Goal: Transaction & Acquisition: Obtain resource

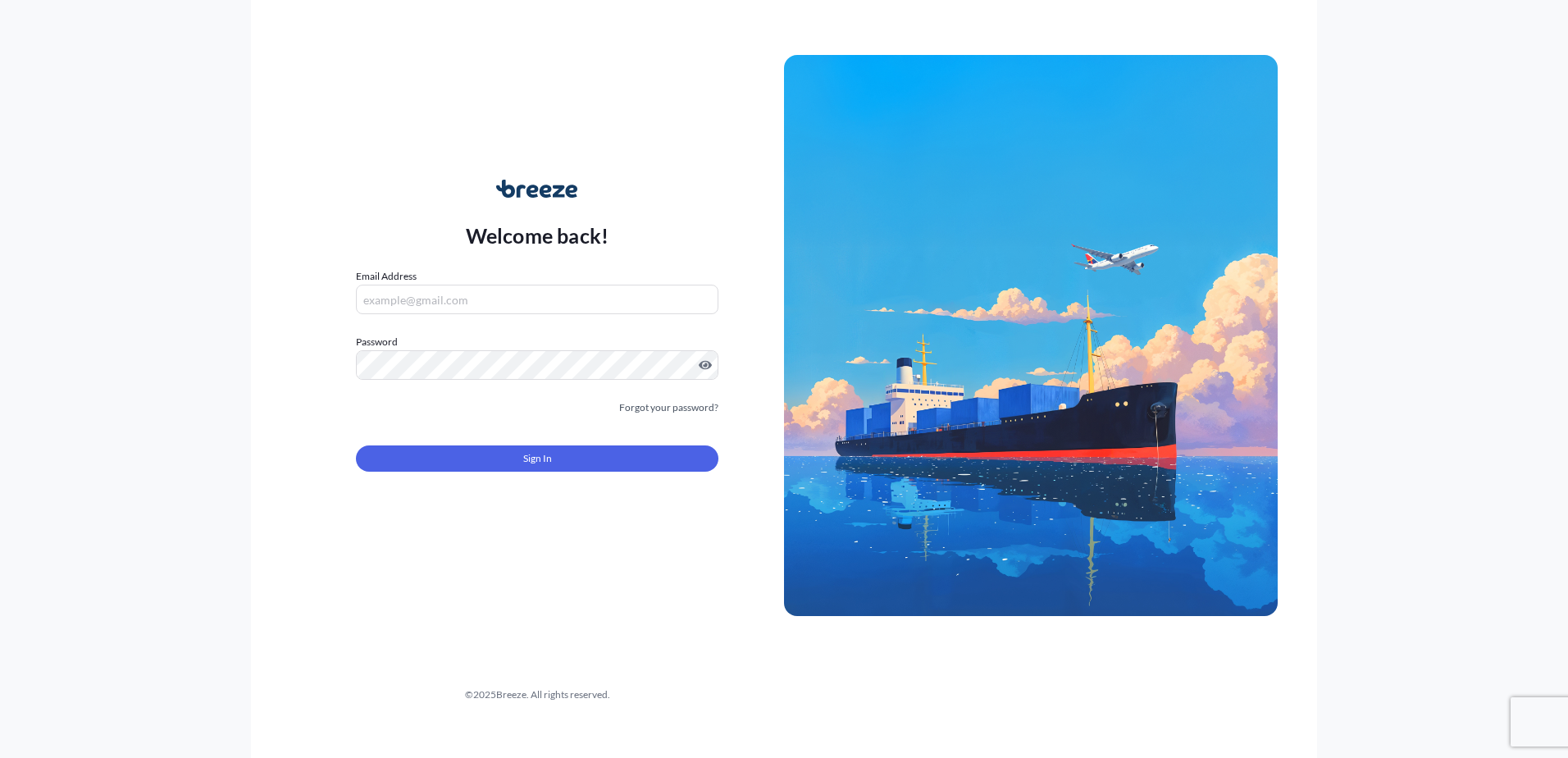
type input "[EMAIL_ADDRESS][DOMAIN_NAME]"
click at [477, 485] on form "Email Address [EMAIL_ADDRESS][DOMAIN_NAME] Password Must include: Upper & lower…" at bounding box center [538, 379] width 363 height 223
click at [475, 481] on form "Email Address [EMAIL_ADDRESS][DOMAIN_NAME] Password Must include: Upper & lower…" at bounding box center [538, 379] width 363 height 223
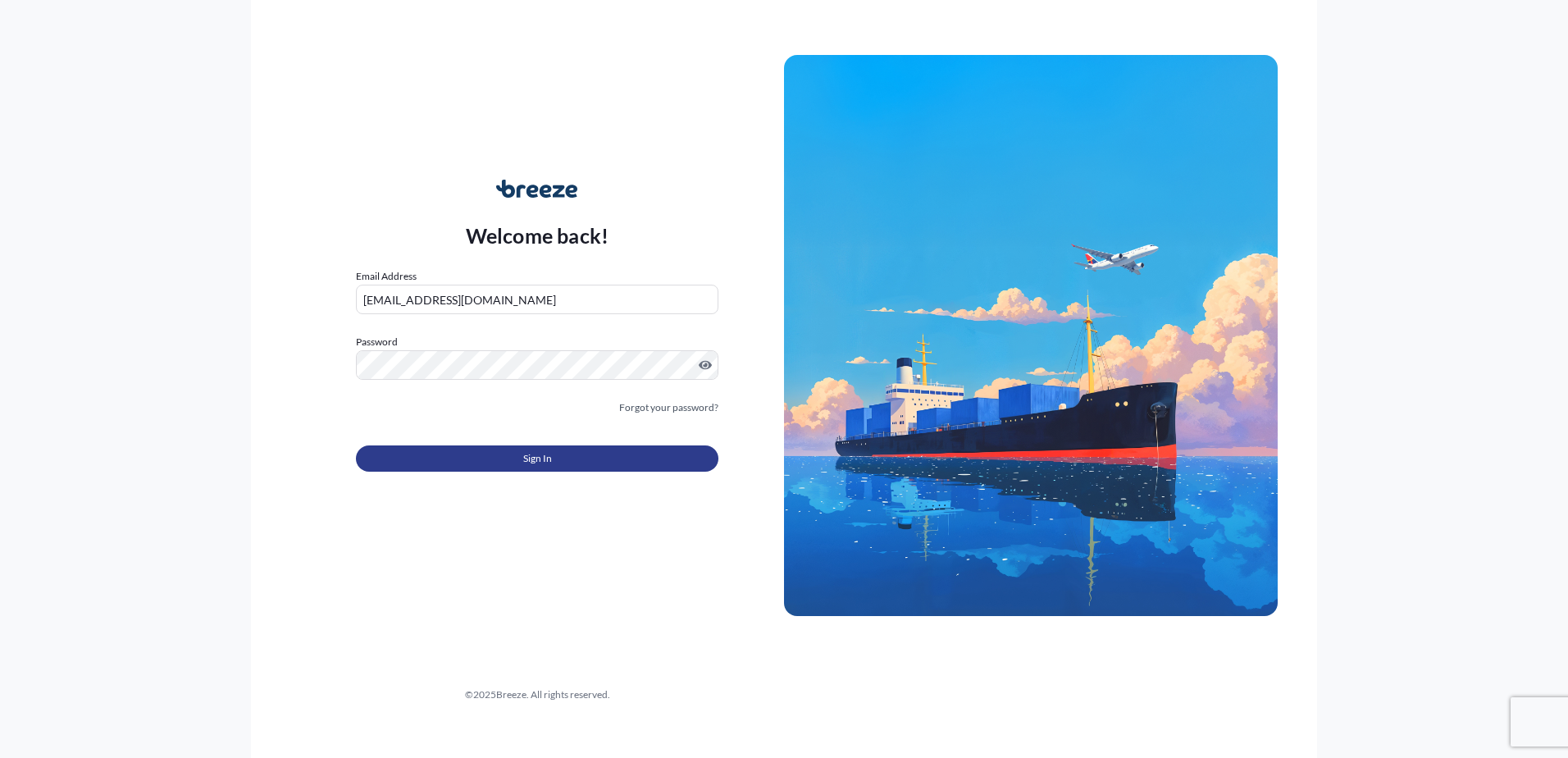
click at [474, 462] on button "Sign In" at bounding box center [538, 459] width 363 height 26
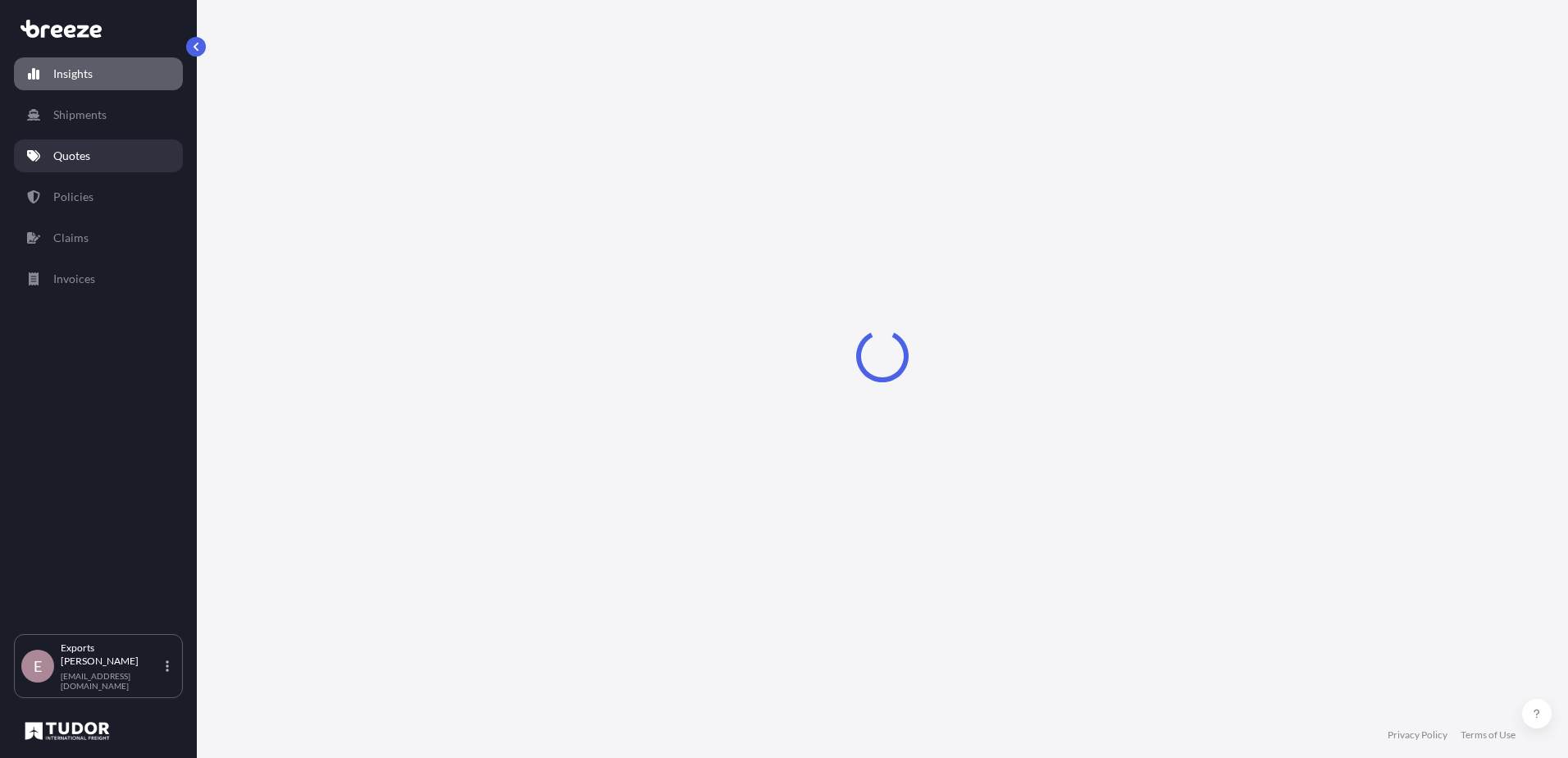
click at [91, 168] on link "Quotes" at bounding box center [99, 155] width 169 height 33
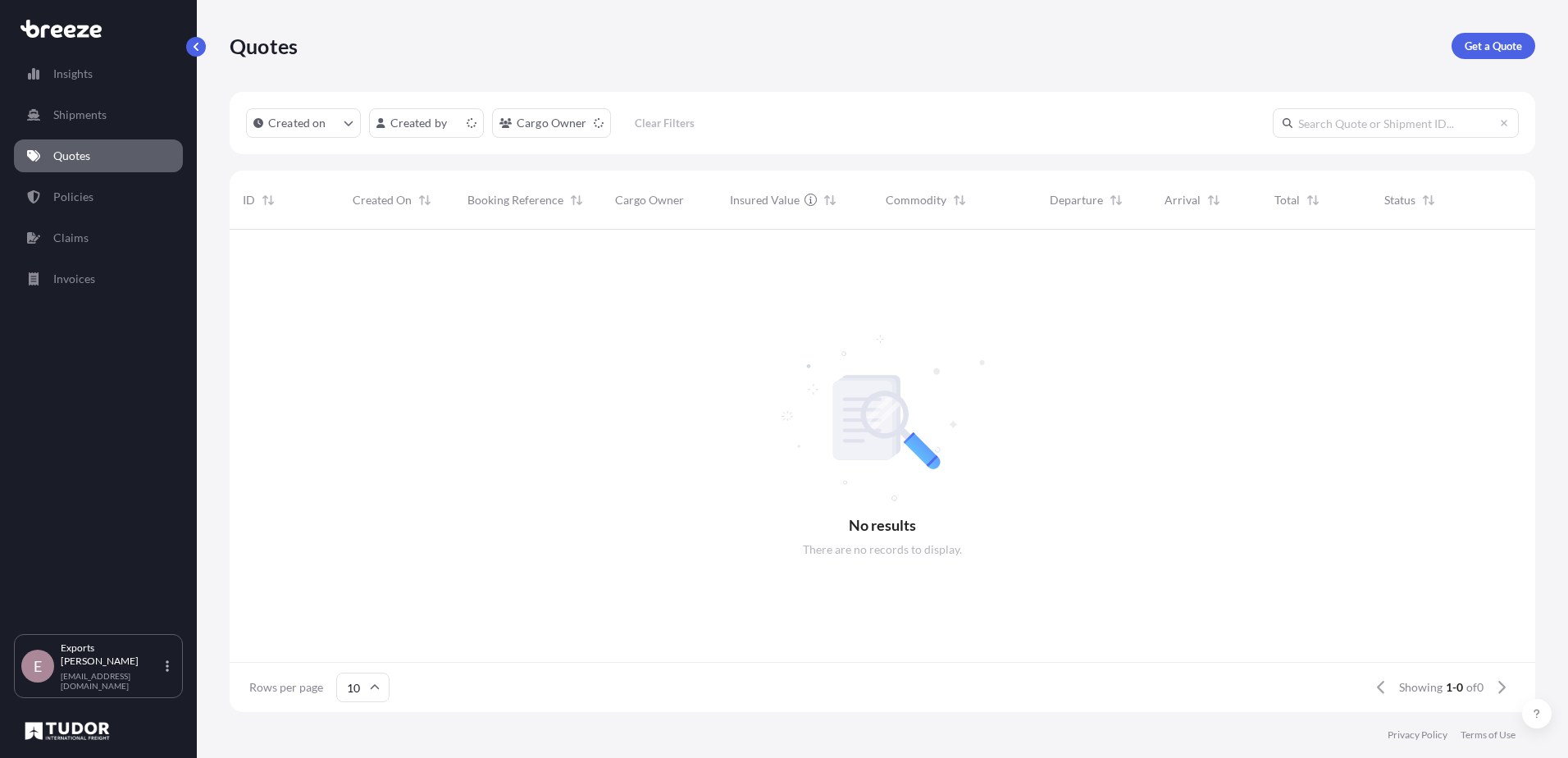
scroll to position [13, 13]
click at [1493, 55] on link "Get a Quote" at bounding box center [1494, 46] width 84 height 26
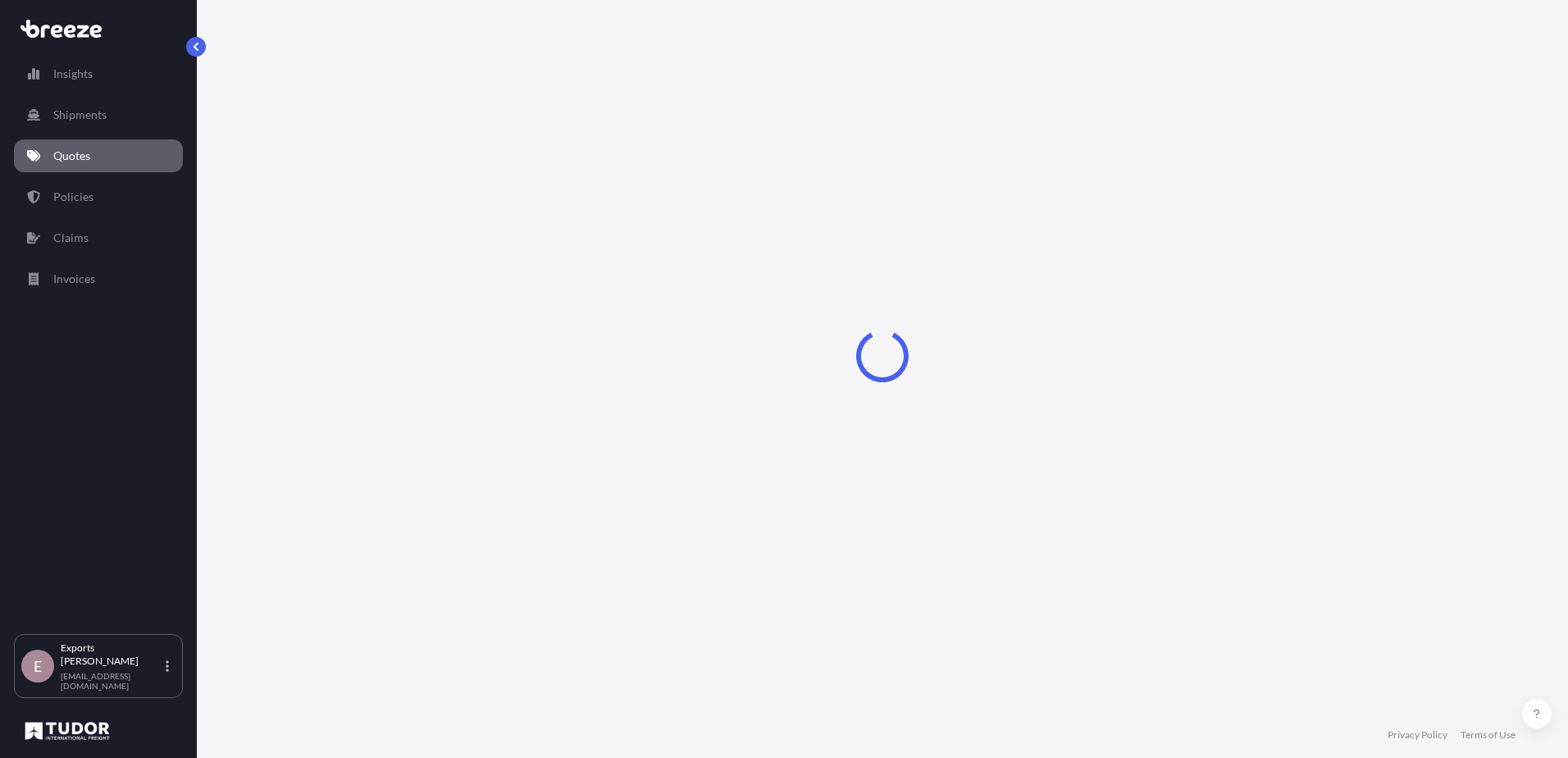
select select "Sea"
select select "1"
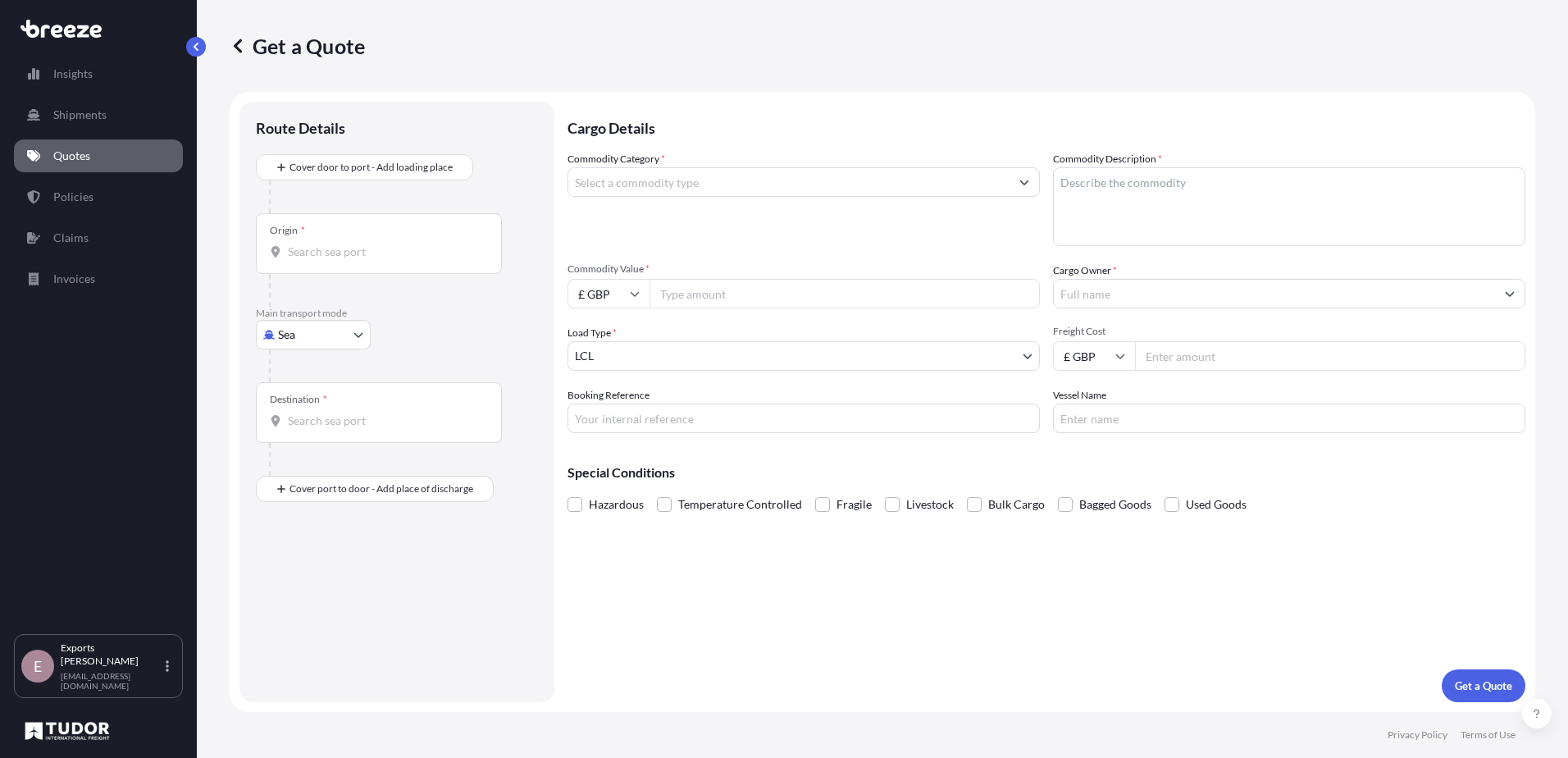
click at [326, 326] on body "Insights Shipments Quotes Policies Claims Invoices E Exports Tudor Freight [EMA…" at bounding box center [784, 379] width 1568 height 758
click at [296, 430] on span "Road" at bounding box center [300, 436] width 26 height 17
select select "Road"
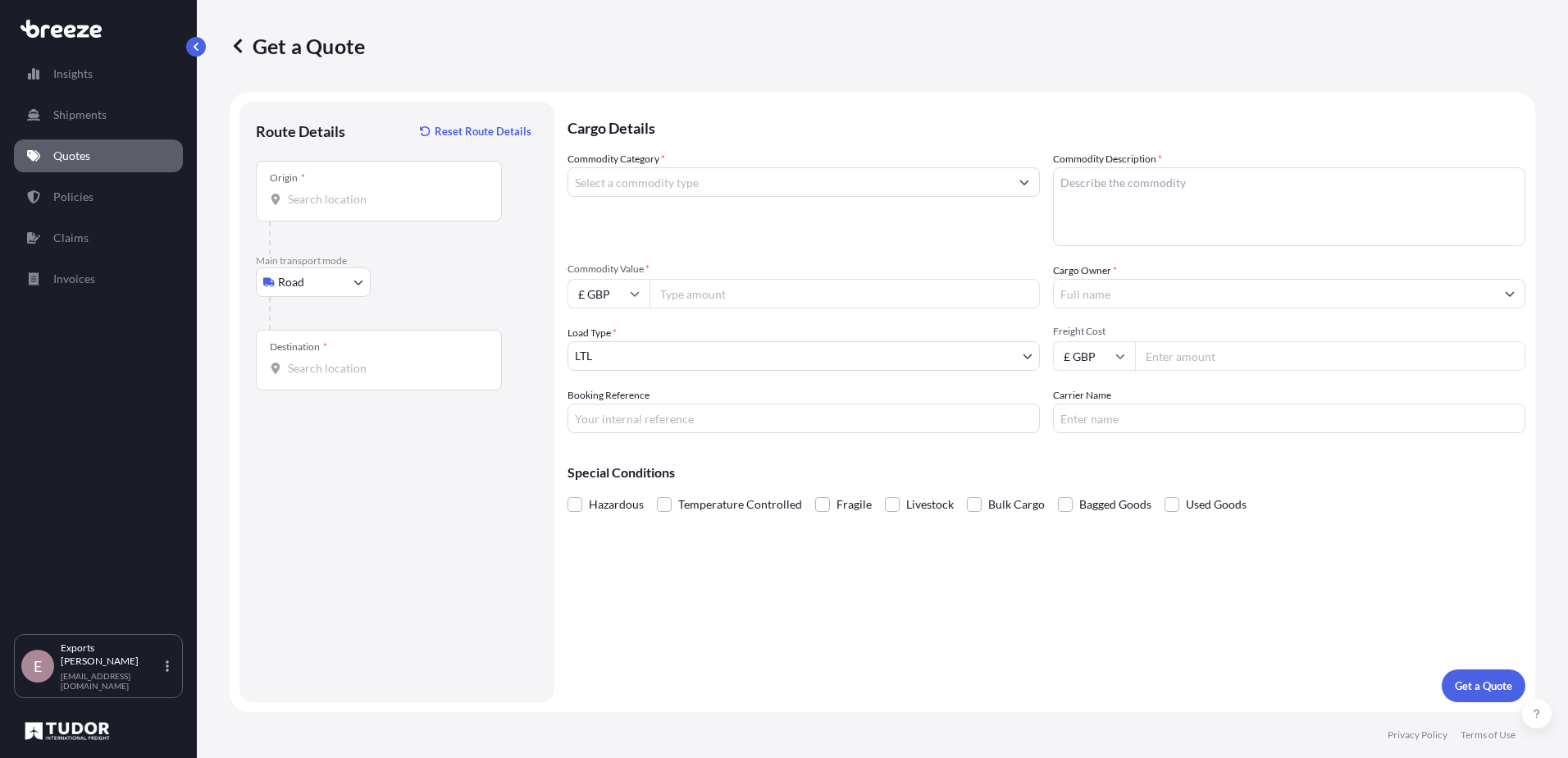
click at [330, 210] on div "Origin *" at bounding box center [379, 191] width 246 height 60
click at [330, 207] on input "Origin *" at bounding box center [385, 200] width 193 height 17
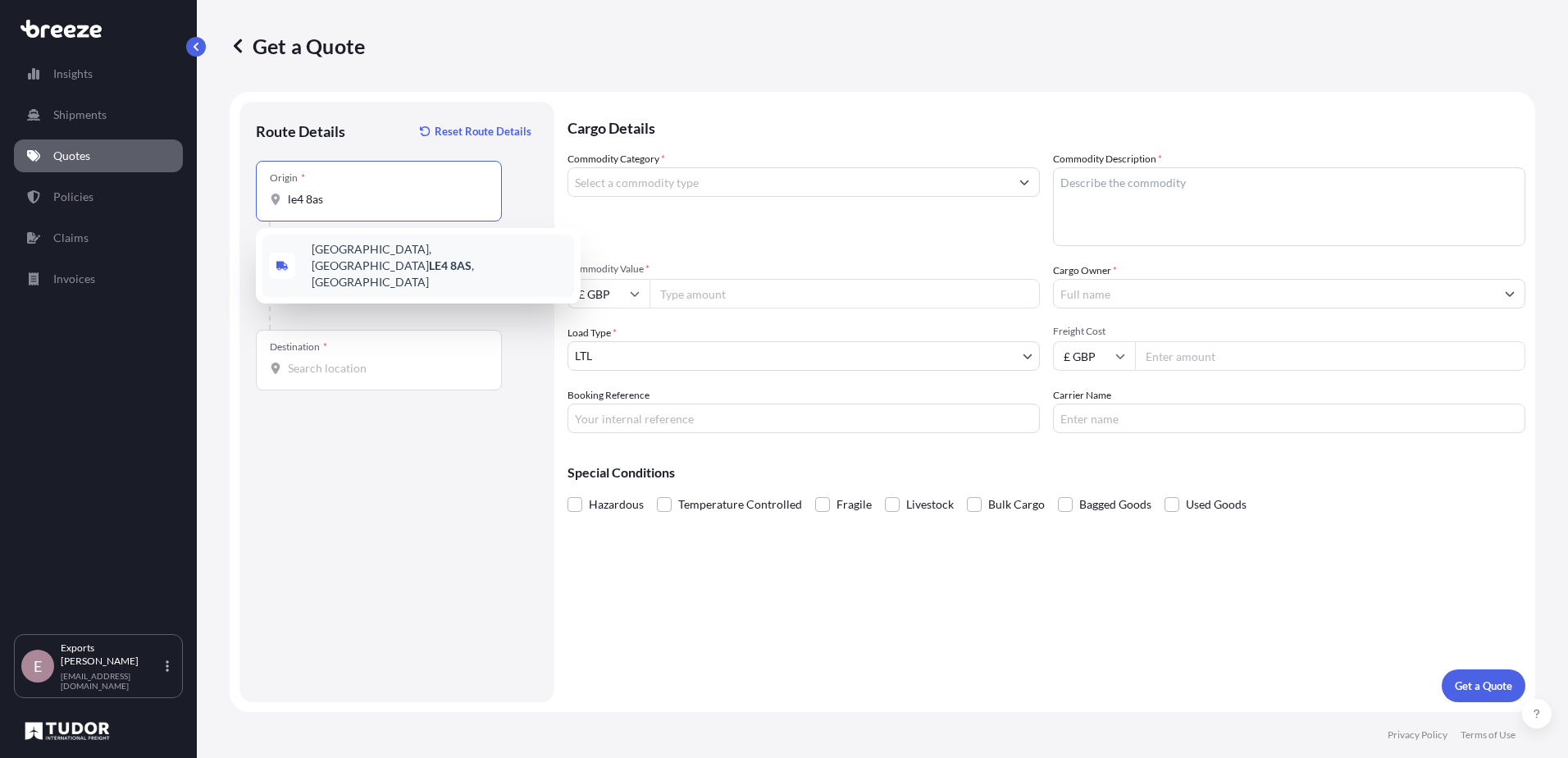
click at [310, 247] on div "[STREET_ADDRESS]" at bounding box center [418, 265] width 312 height 62
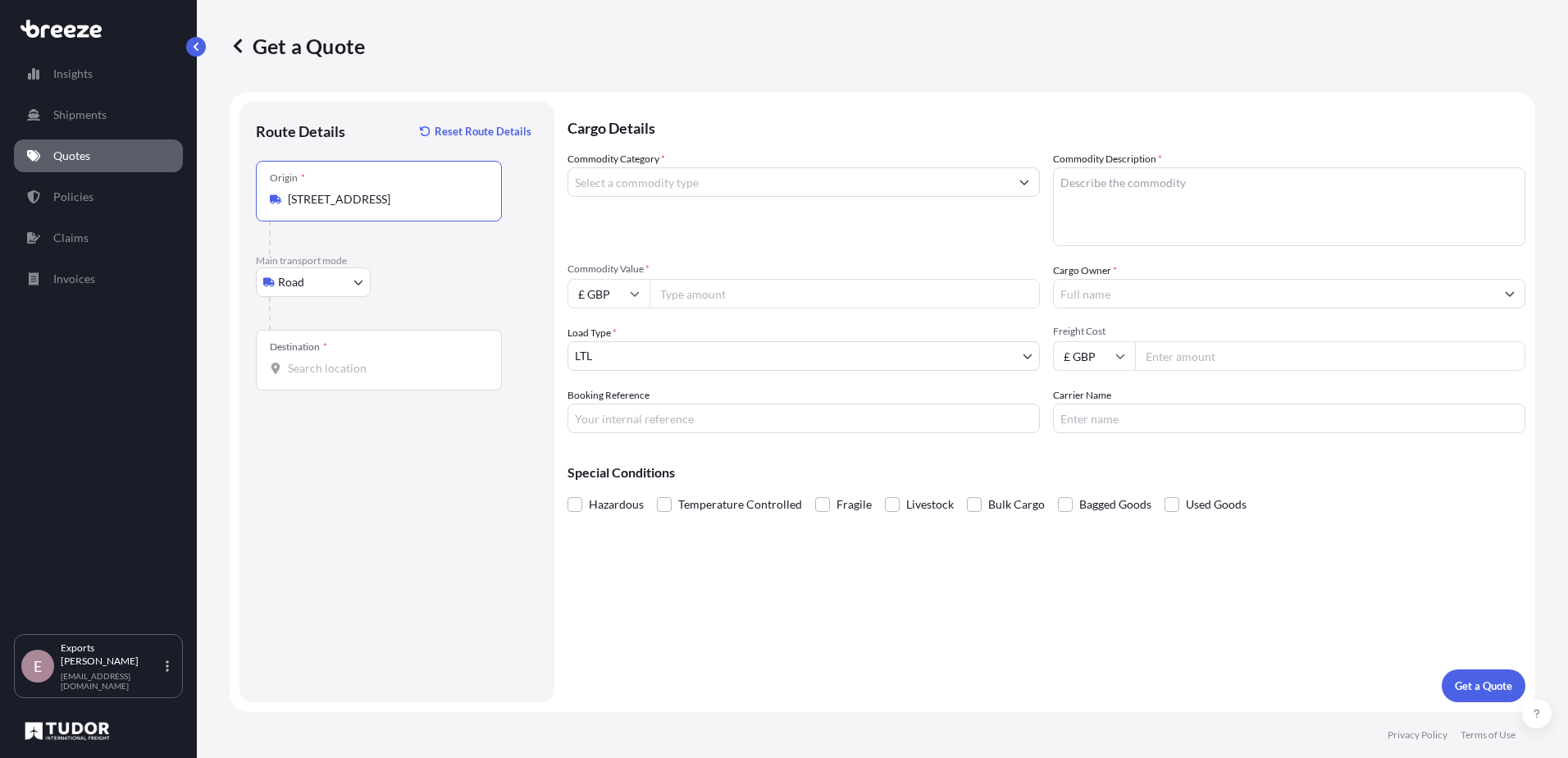
type input "[STREET_ADDRESS]"
click at [314, 367] on input "Destination *" at bounding box center [385, 368] width 193 height 17
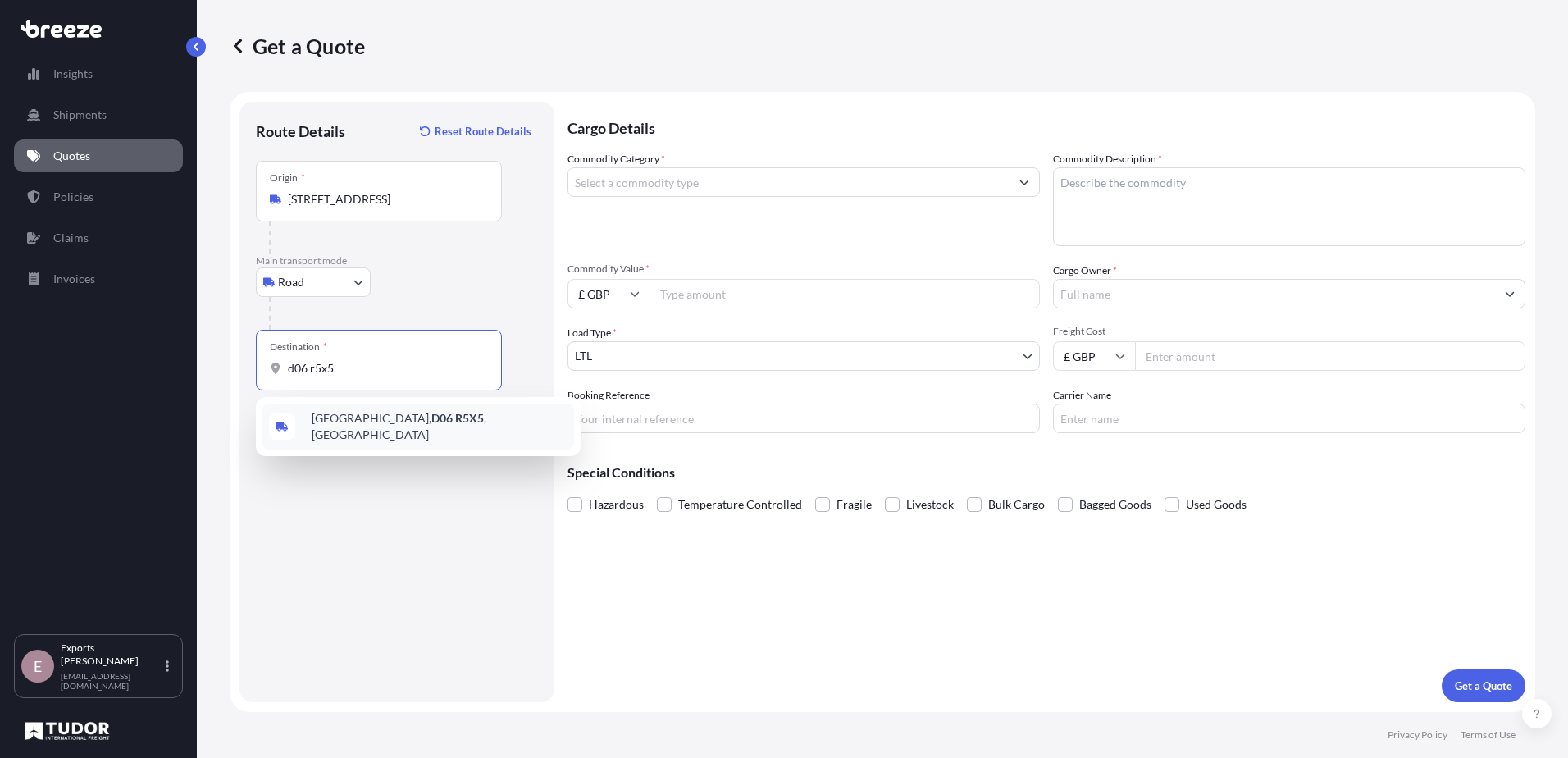
click at [405, 424] on span "Dublin, [GEOGRAPHIC_DATA] , [GEOGRAPHIC_DATA]" at bounding box center [439, 426] width 256 height 33
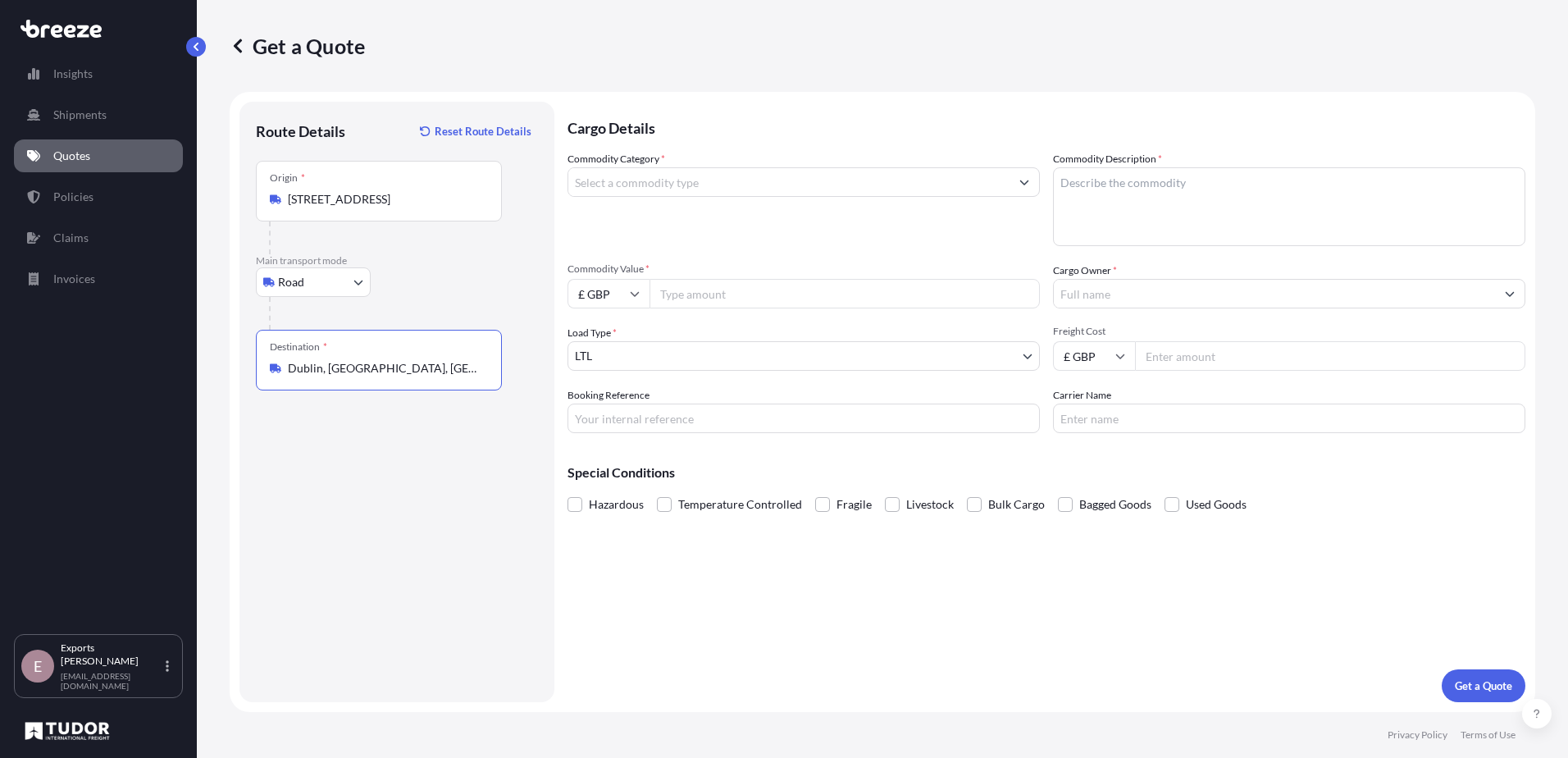
type input "Dublin, [GEOGRAPHIC_DATA], [GEOGRAPHIC_DATA]"
click at [651, 177] on input "Commodity Category *" at bounding box center [789, 182] width 442 height 30
drag, startPoint x: 456, startPoint y: 224, endPoint x: 416, endPoint y: 228, distance: 40.2
click at [416, 228] on form "Route Details Reset Route Details Place of loading Road Road Rail Origin * [GEO…" at bounding box center [883, 402] width 1306 height 620
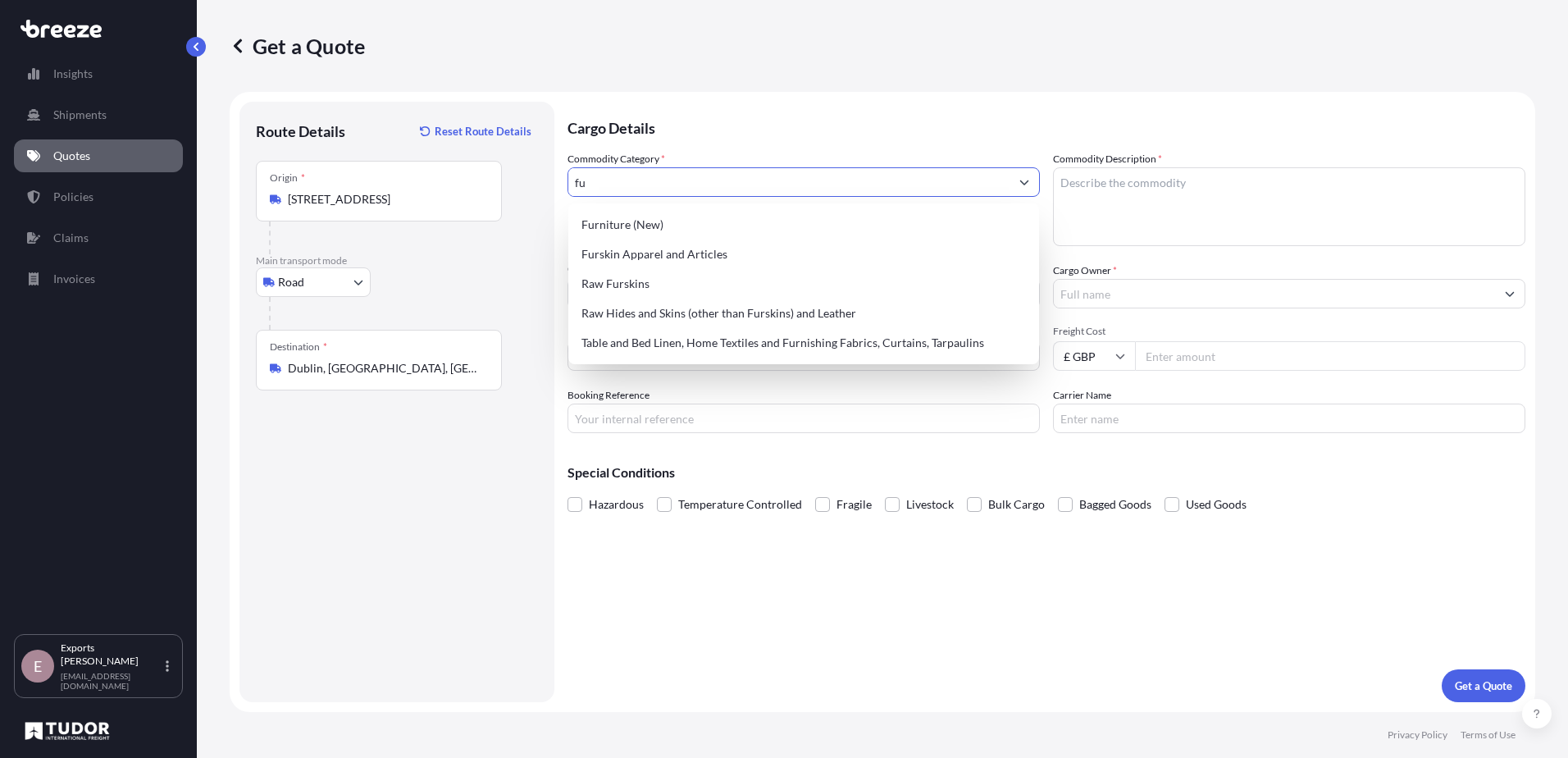
type input "f"
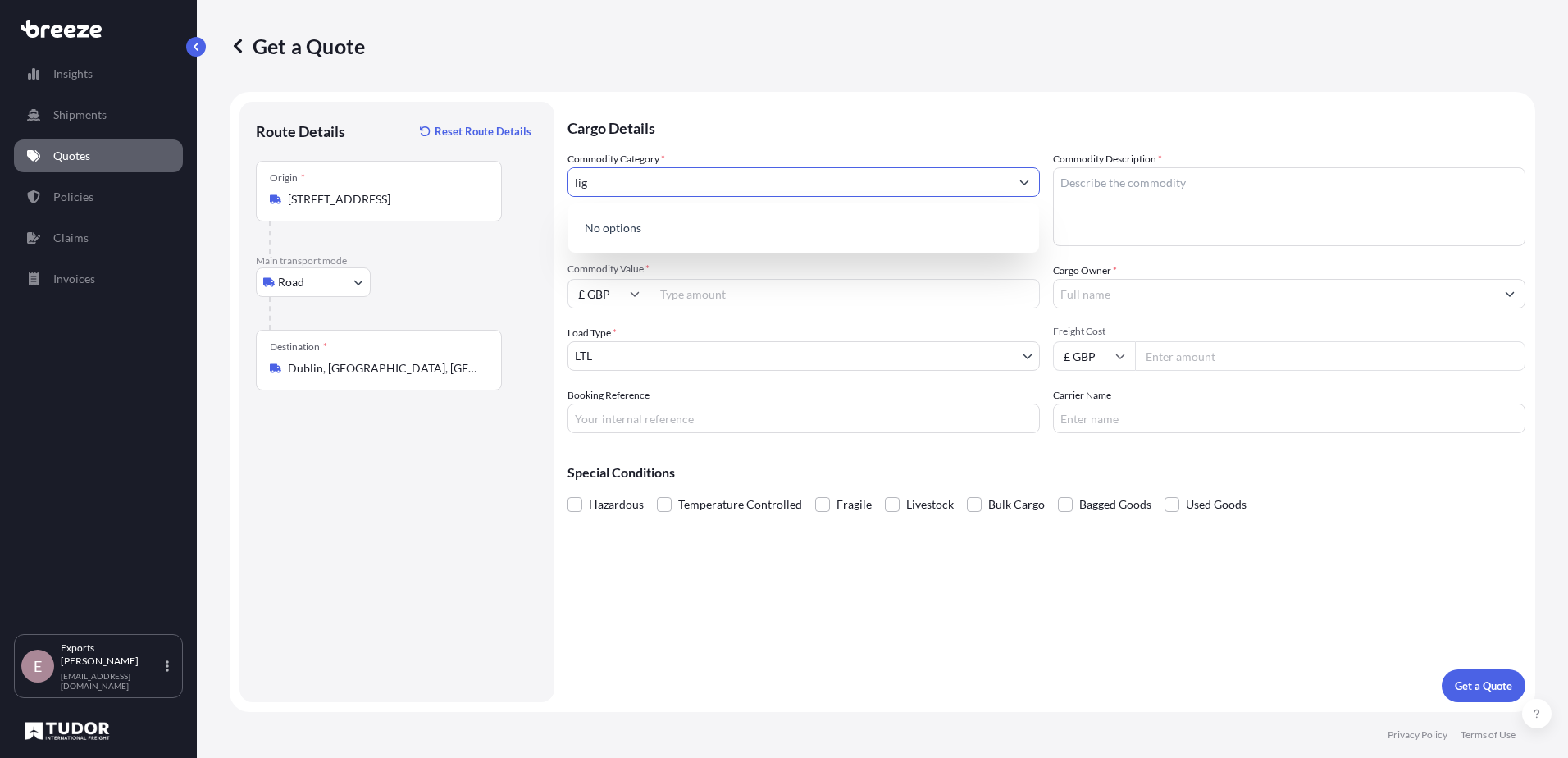
type input "li"
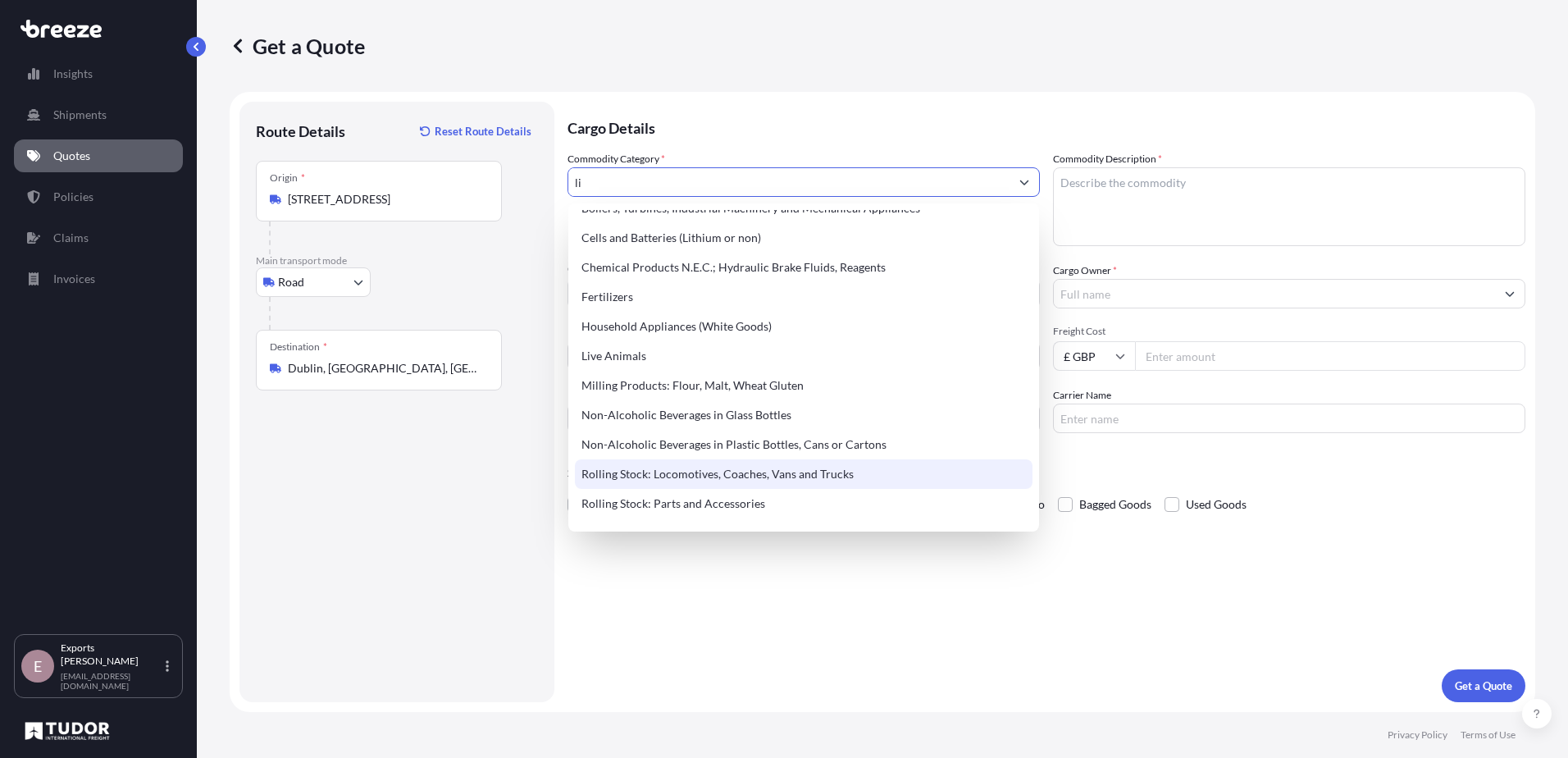
scroll to position [217, 0]
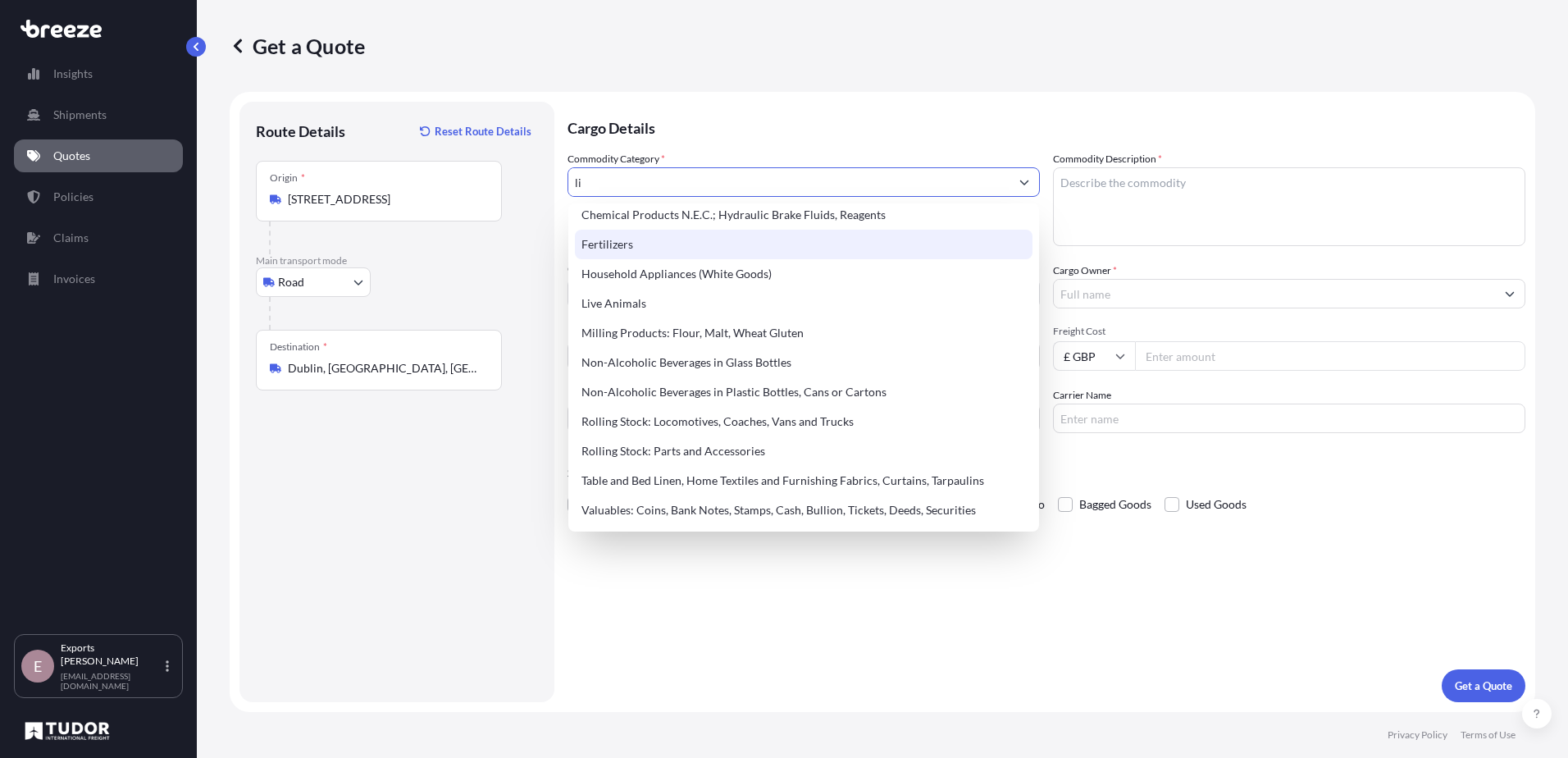
click at [442, 178] on form "Route Details Reset Route Details Place of loading Road Road Rail Origin * [GEO…" at bounding box center [883, 402] width 1306 height 620
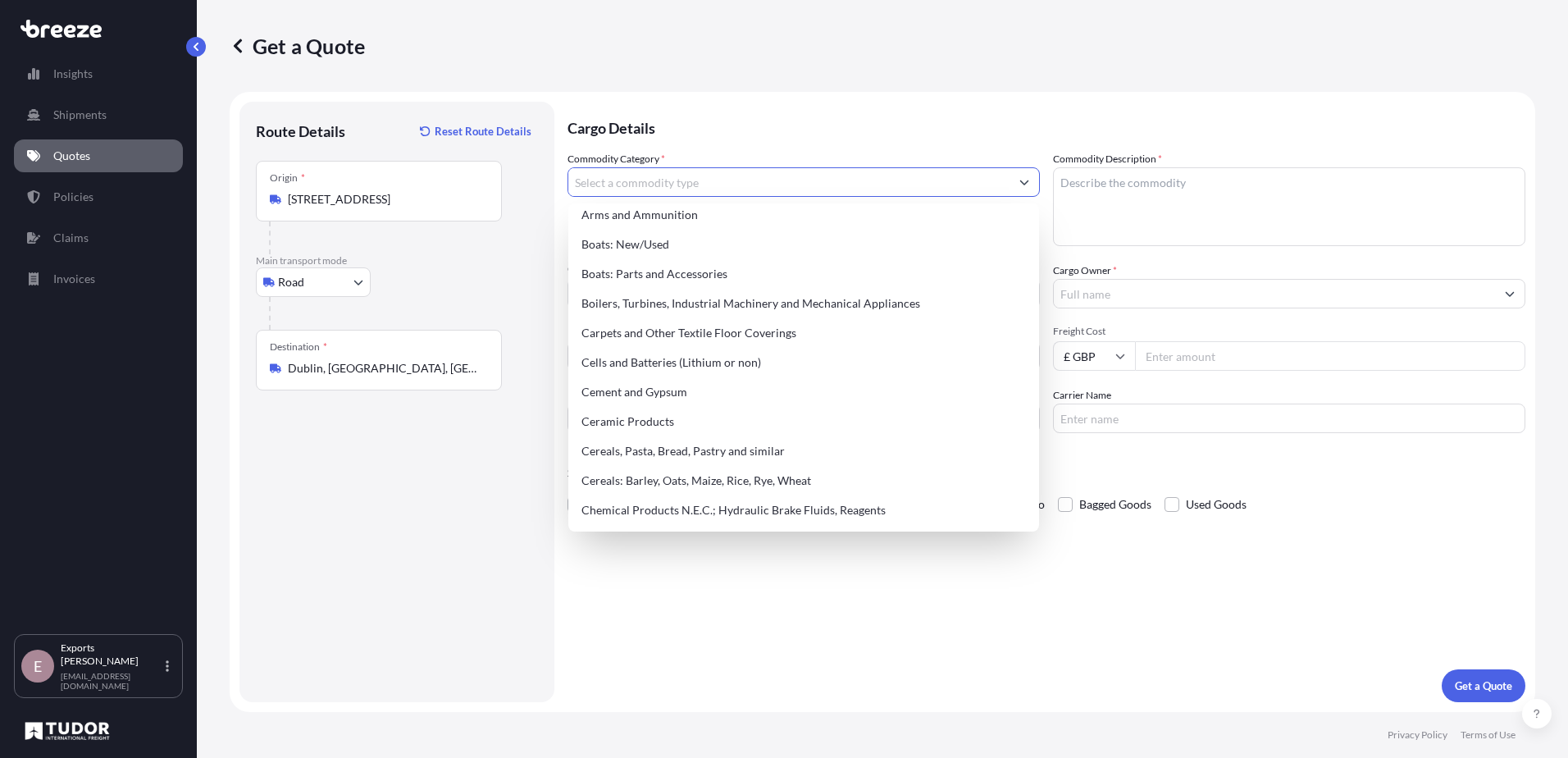
scroll to position [512, 0]
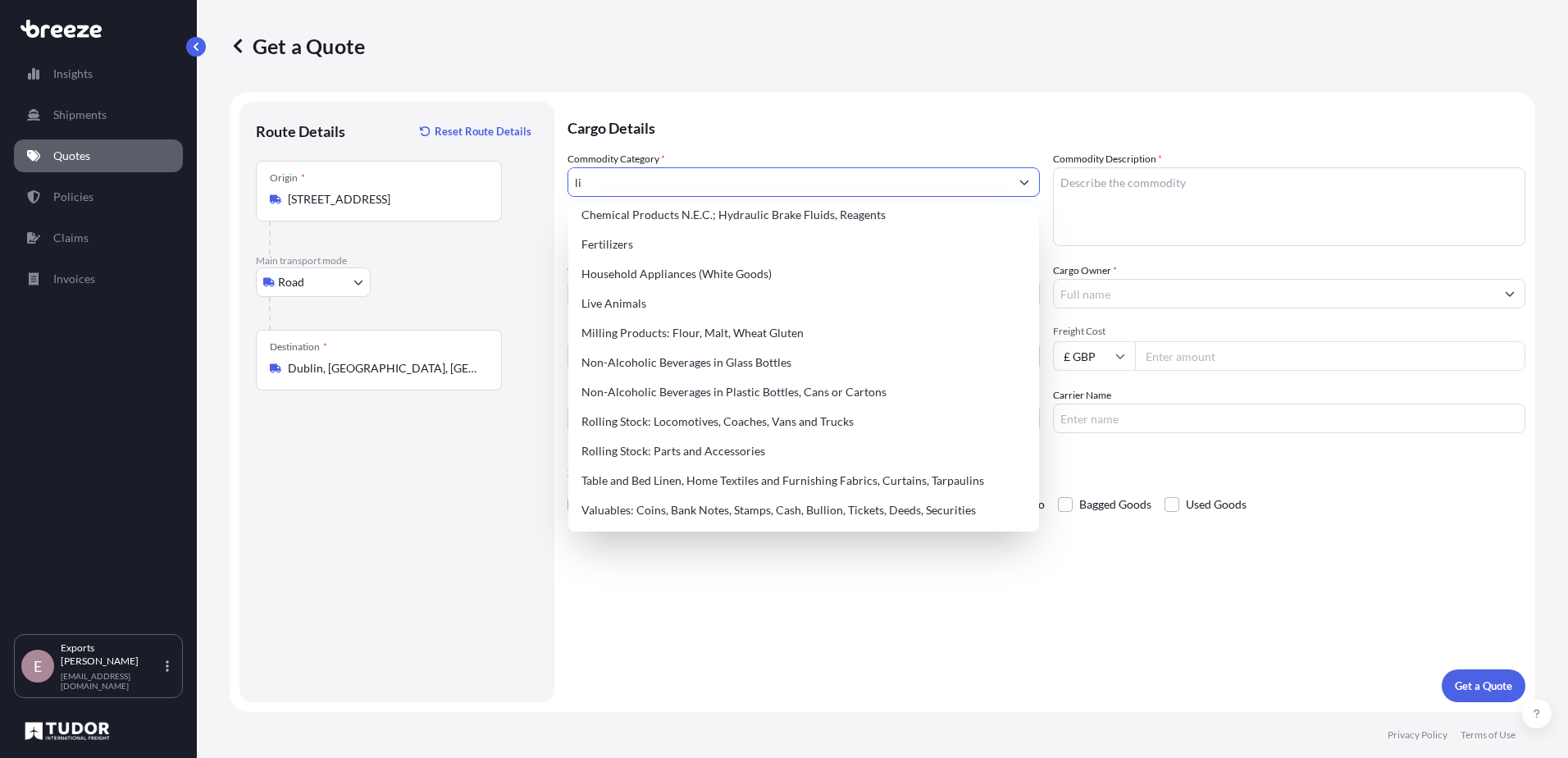
type input "l"
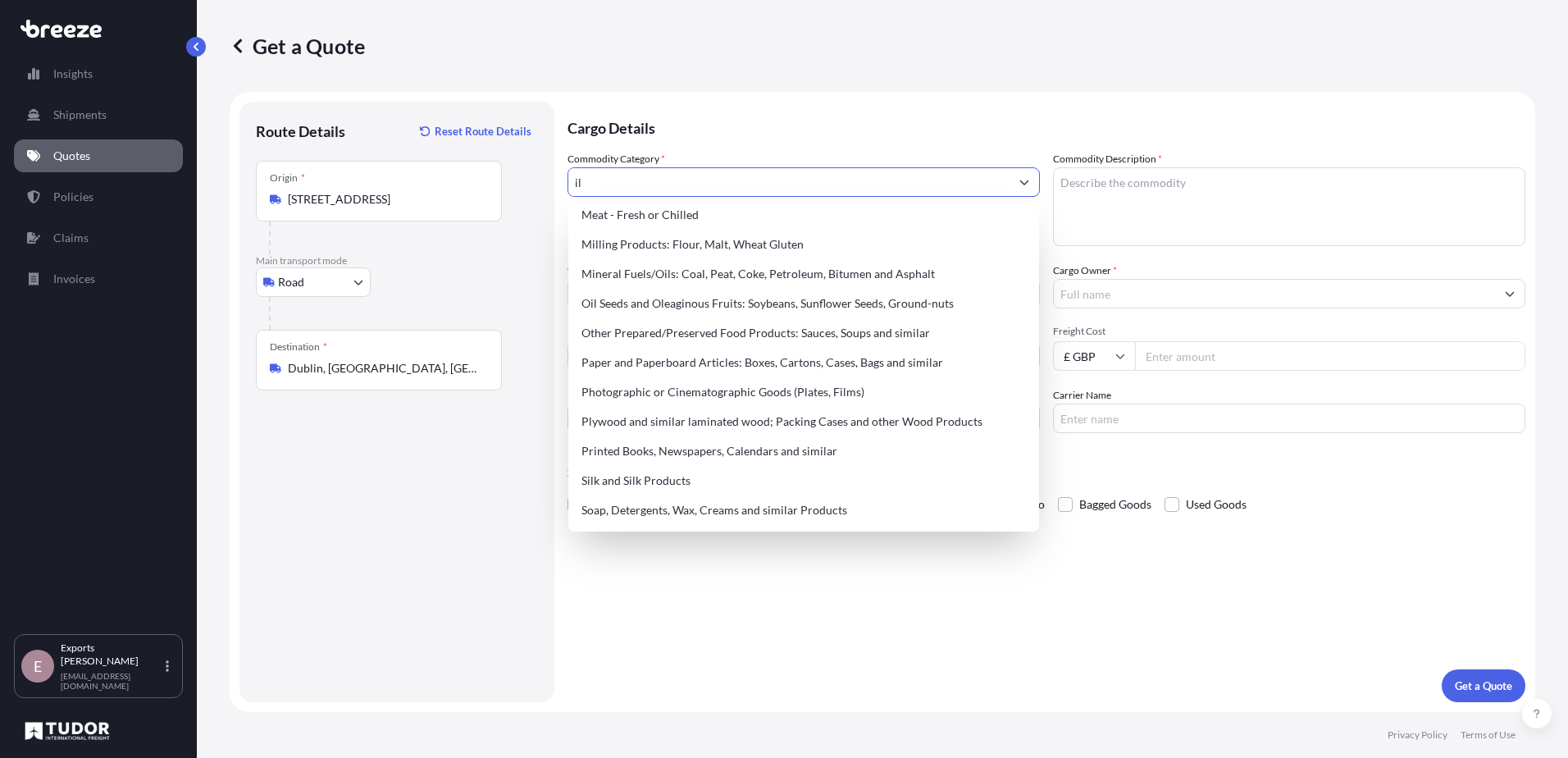
scroll to position [0, 0]
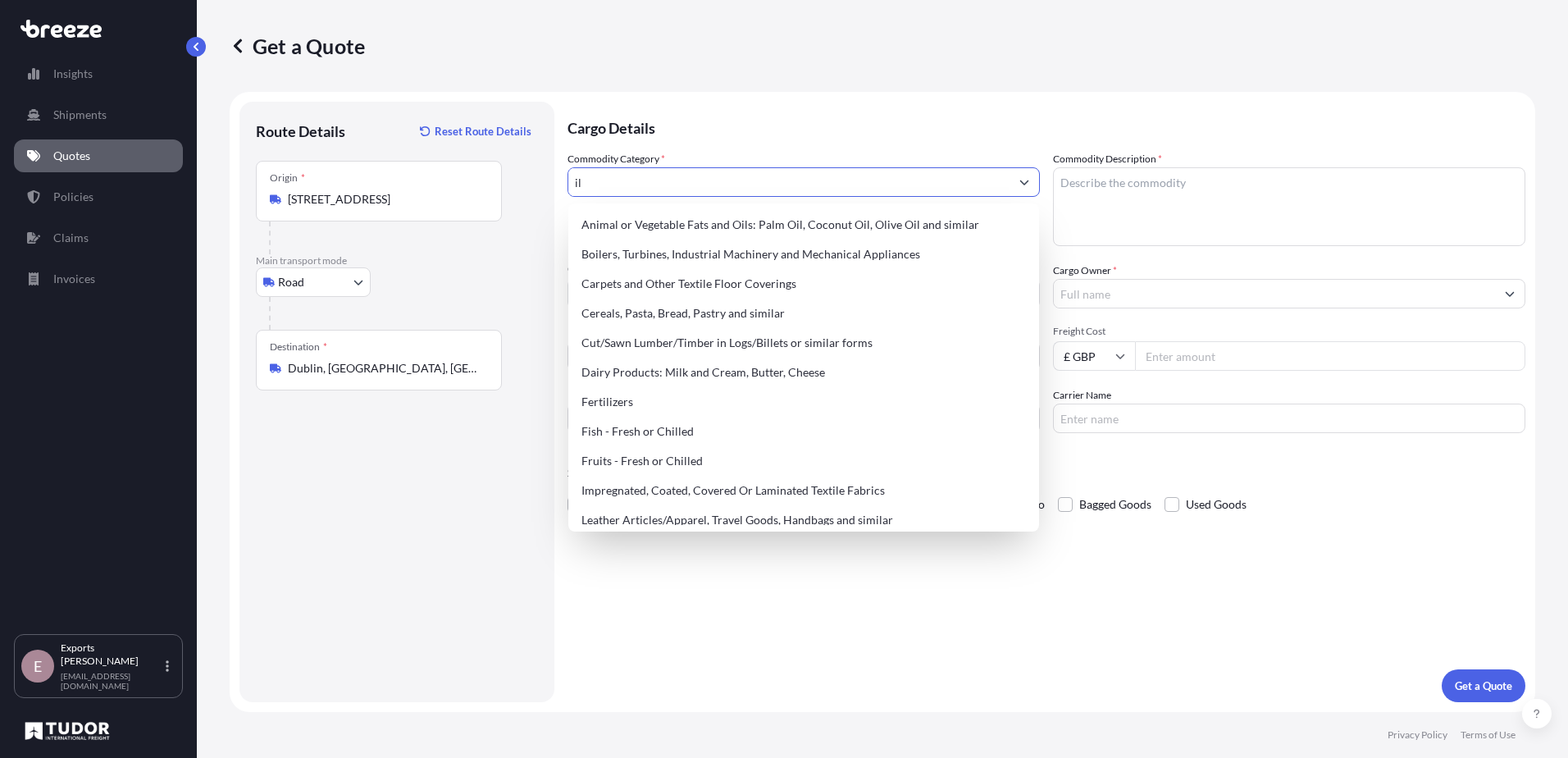
type input "i"
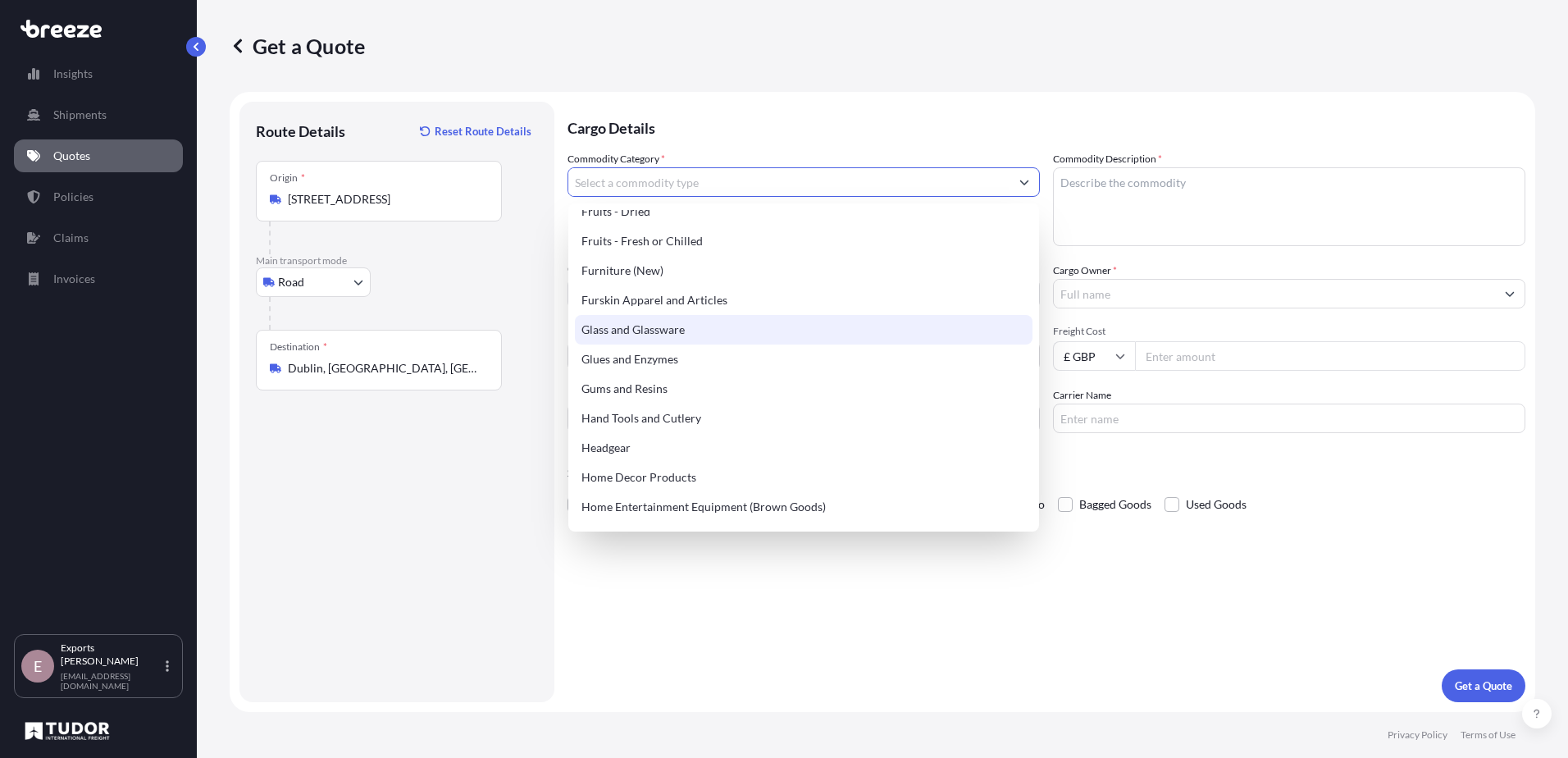
scroll to position [1394, 0]
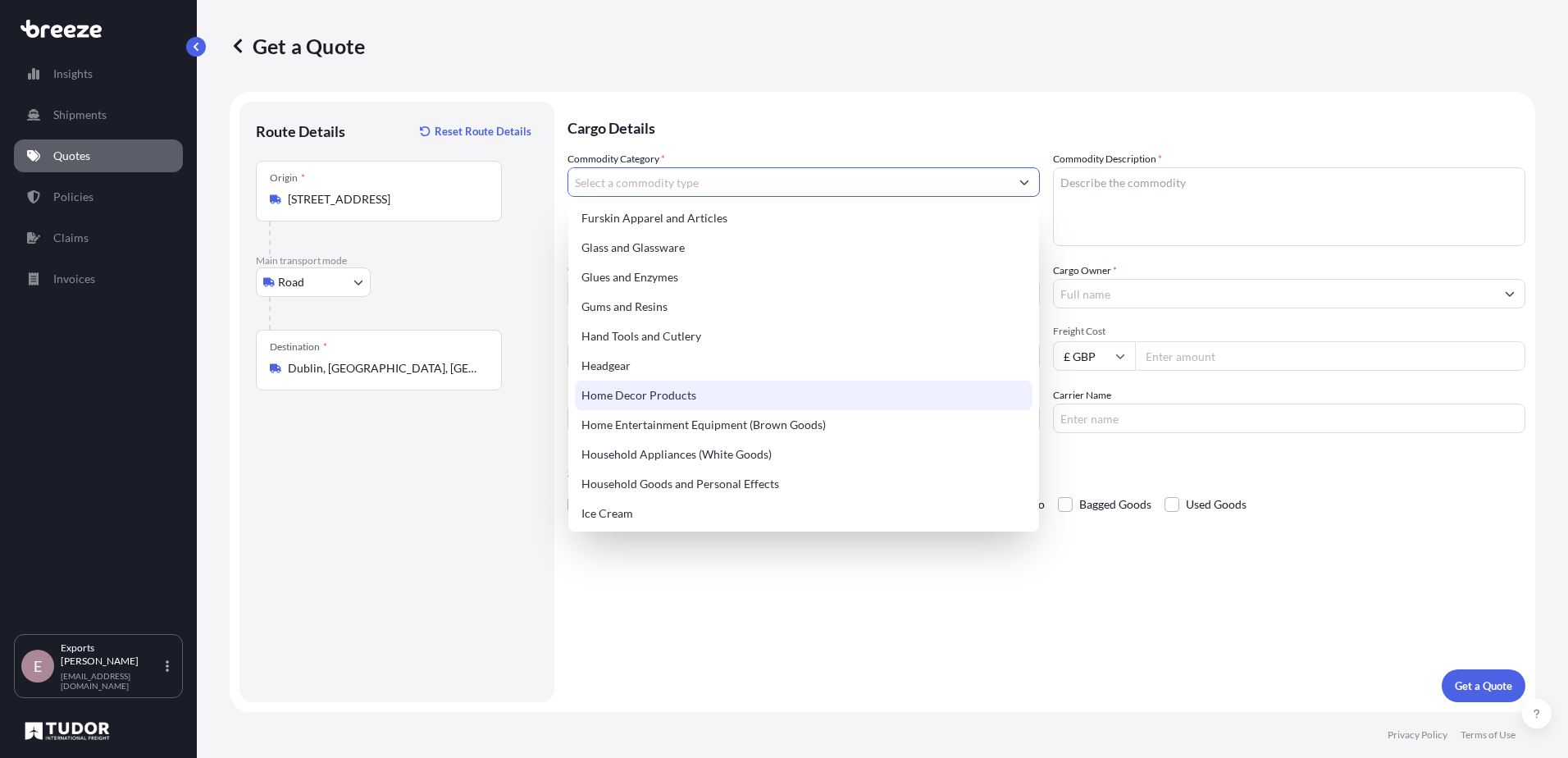
click at [651, 393] on div "Home Decor Products" at bounding box center [804, 395] width 458 height 30
type input "Home Decor Products"
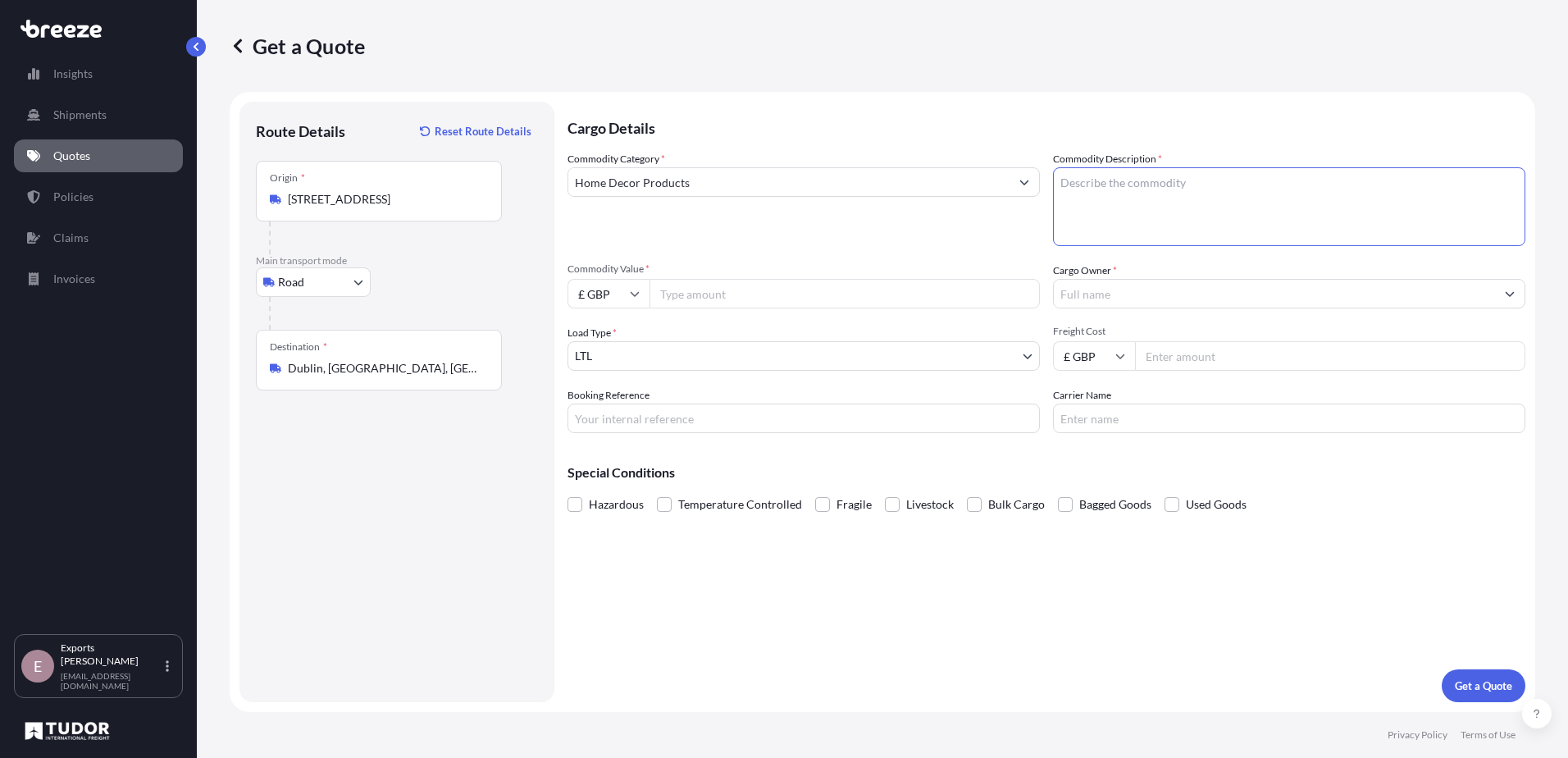
click at [1233, 183] on textarea "Commodity Description *" at bounding box center [1289, 206] width 472 height 79
type textarea "lighting"
click at [1119, 288] on input "Cargo Owner *" at bounding box center [1274, 294] width 442 height 30
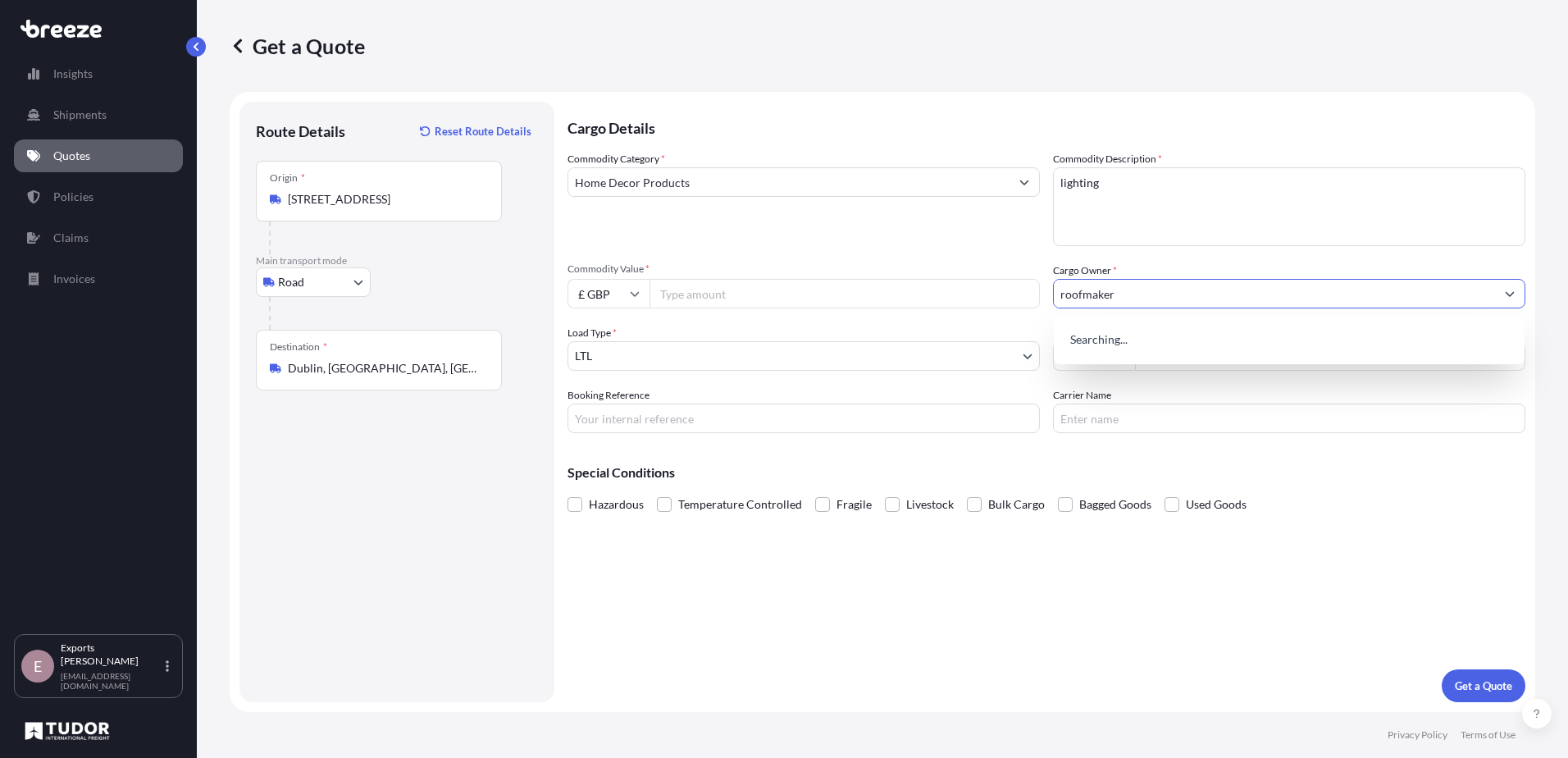
type input "roofmaker"
click at [725, 287] on input "Commodity Value *" at bounding box center [845, 294] width 391 height 30
type input "8000"
click at [1194, 350] on input "Freight Cost" at bounding box center [1331, 356] width 391 height 30
type input "275"
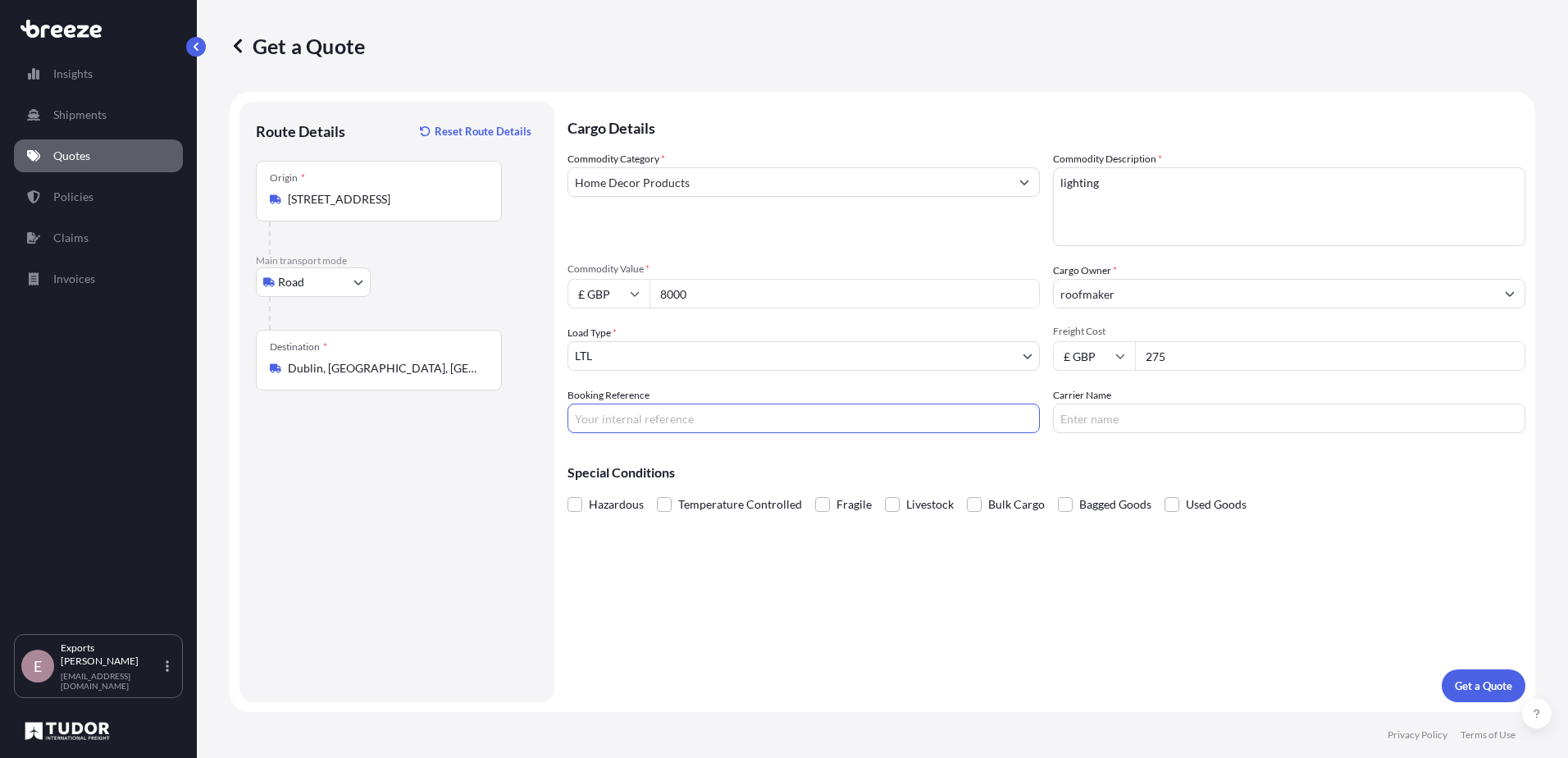
click at [1044, 609] on div "Cargo Details Commodity Category * Home Decor Products Commodity Description * …" at bounding box center [1046, 402] width 958 height 601
click at [576, 503] on span at bounding box center [575, 504] width 15 height 15
click at [567, 492] on input "Hazardous" at bounding box center [567, 492] width 0 height 0
click at [576, 503] on span at bounding box center [575, 504] width 15 height 15
click at [567, 492] on input "Hazardous" at bounding box center [567, 492] width 0 height 0
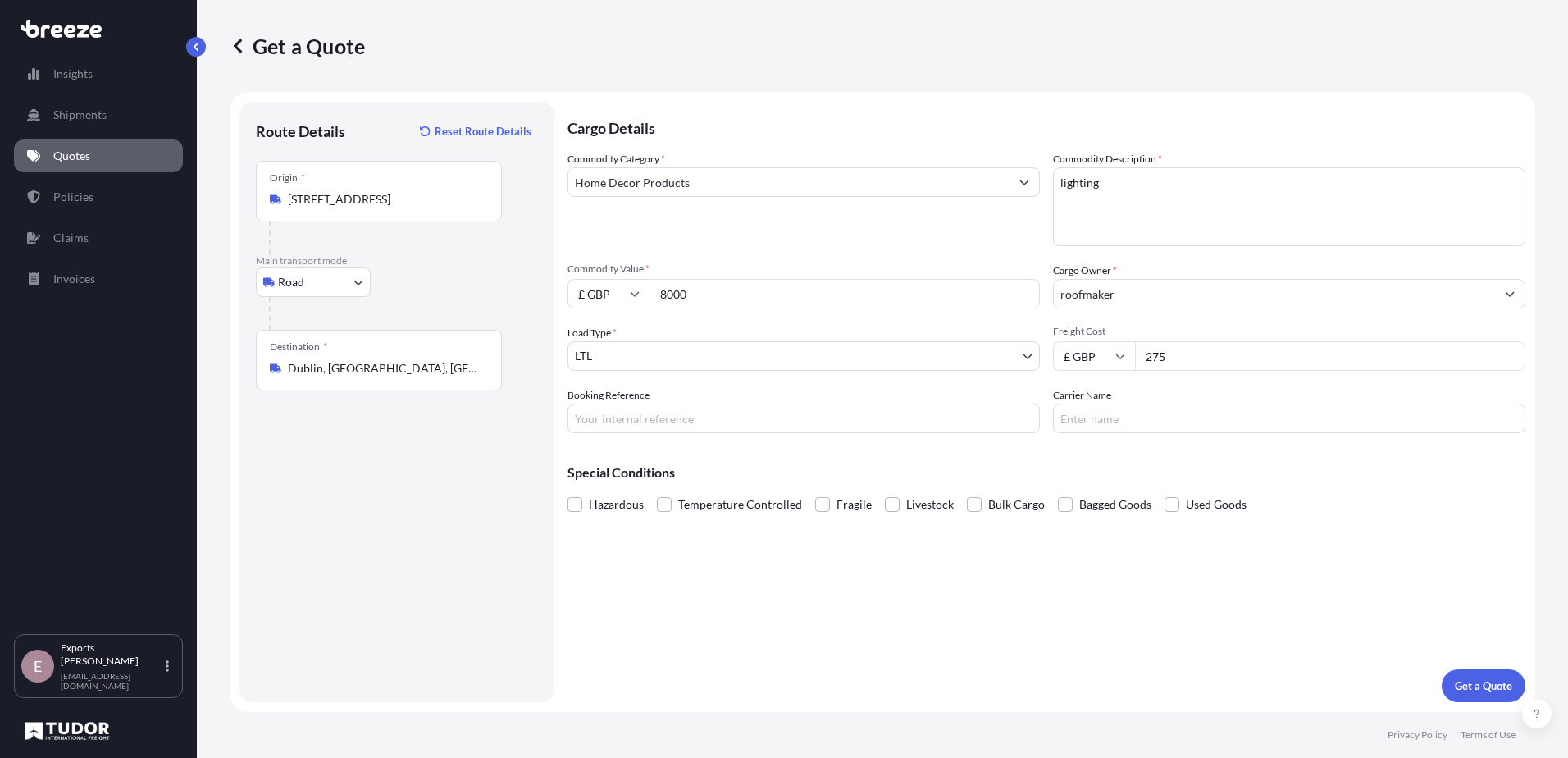
drag, startPoint x: 850, startPoint y: 502, endPoint x: 1296, endPoint y: 599, distance: 456.4
click at [849, 502] on span "Fragile" at bounding box center [855, 504] width 35 height 24
click at [816, 492] on input "Fragile" at bounding box center [816, 492] width 0 height 0
click at [1450, 671] on div "Get a Quote" at bounding box center [1484, 685] width 84 height 33
click at [1460, 680] on p "Get a Quote" at bounding box center [1484, 686] width 58 height 17
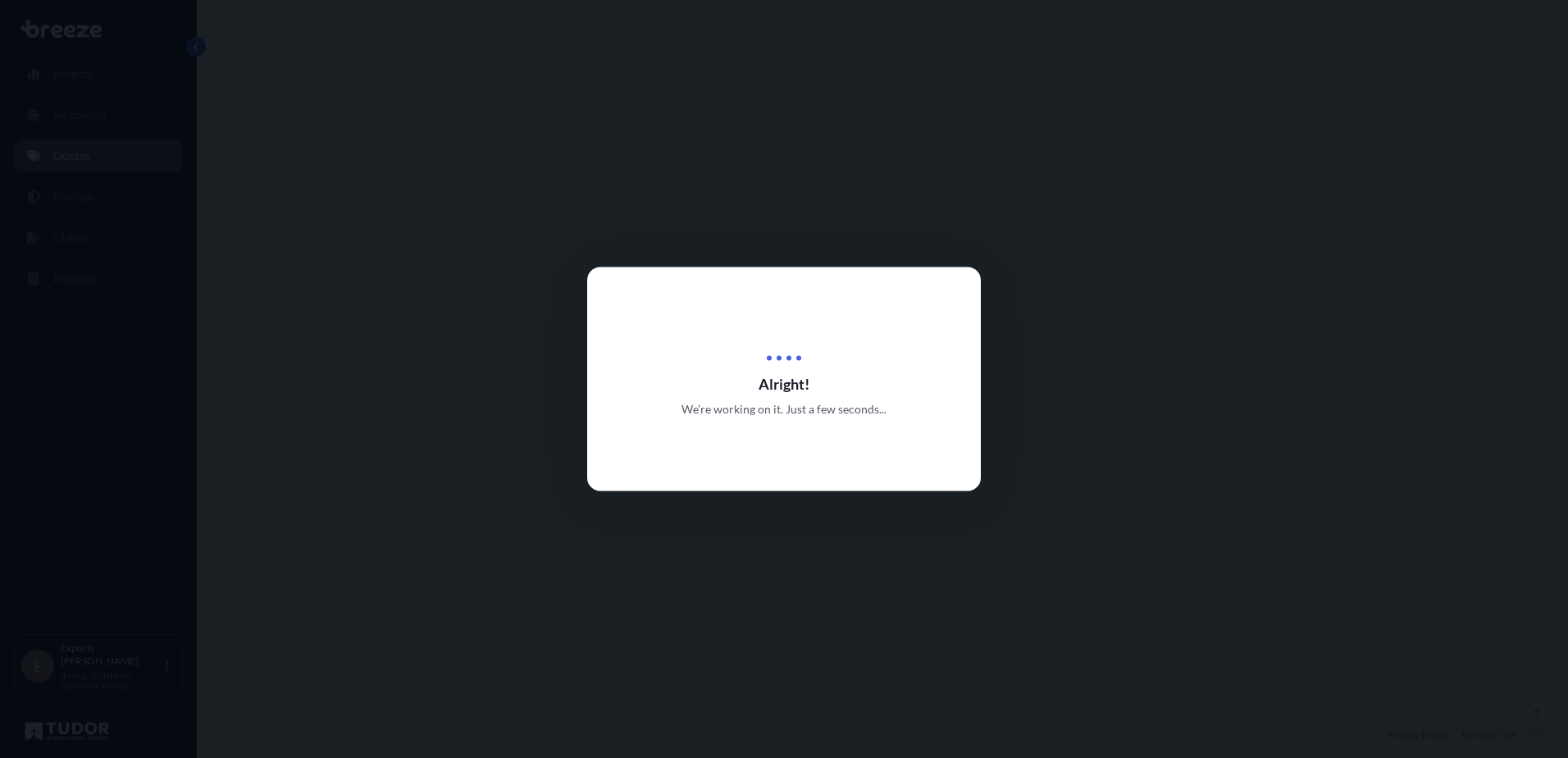
select select "Road"
select select "1"
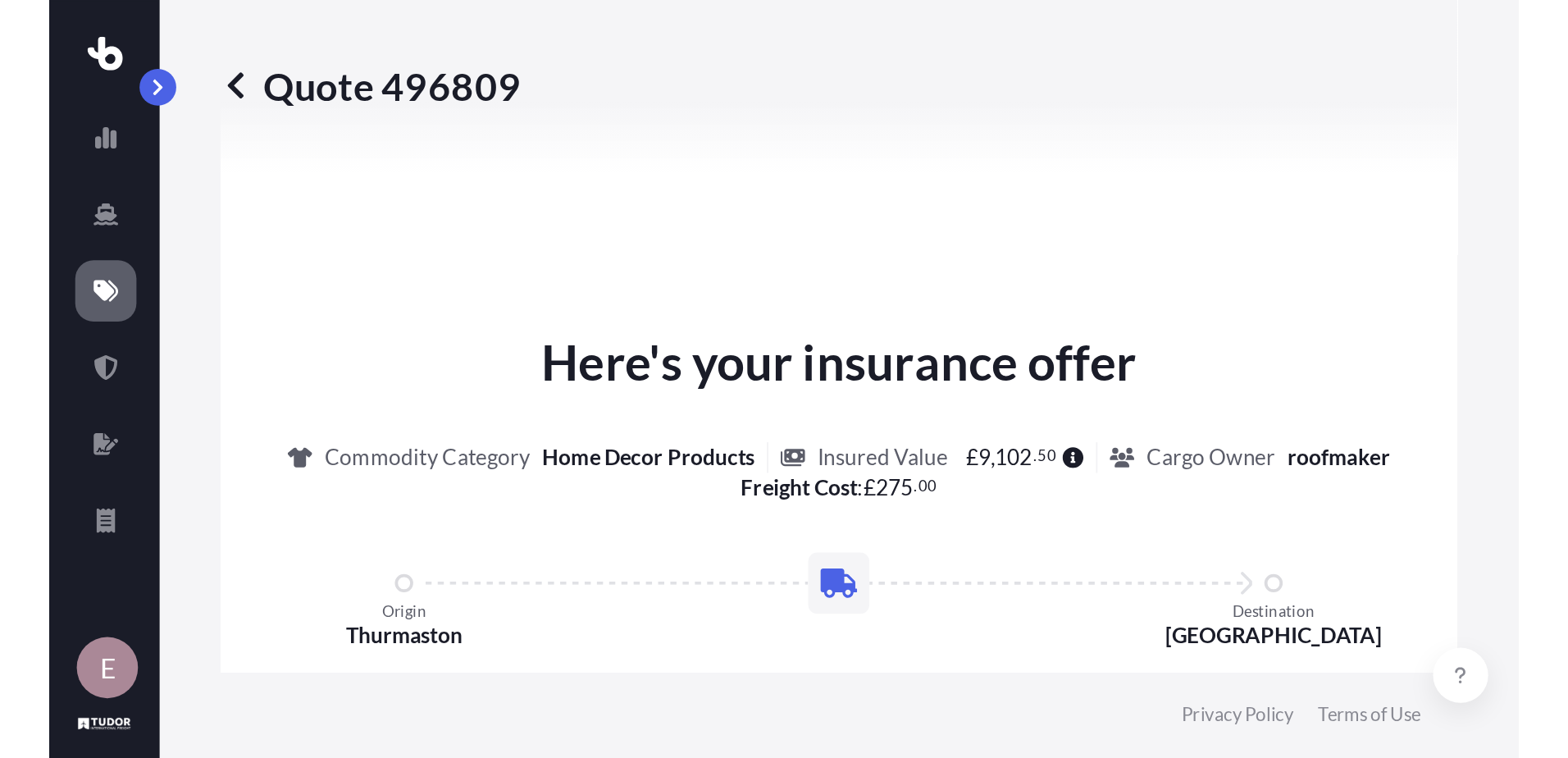
scroll to position [658, 0]
